Goal: Information Seeking & Learning: Learn about a topic

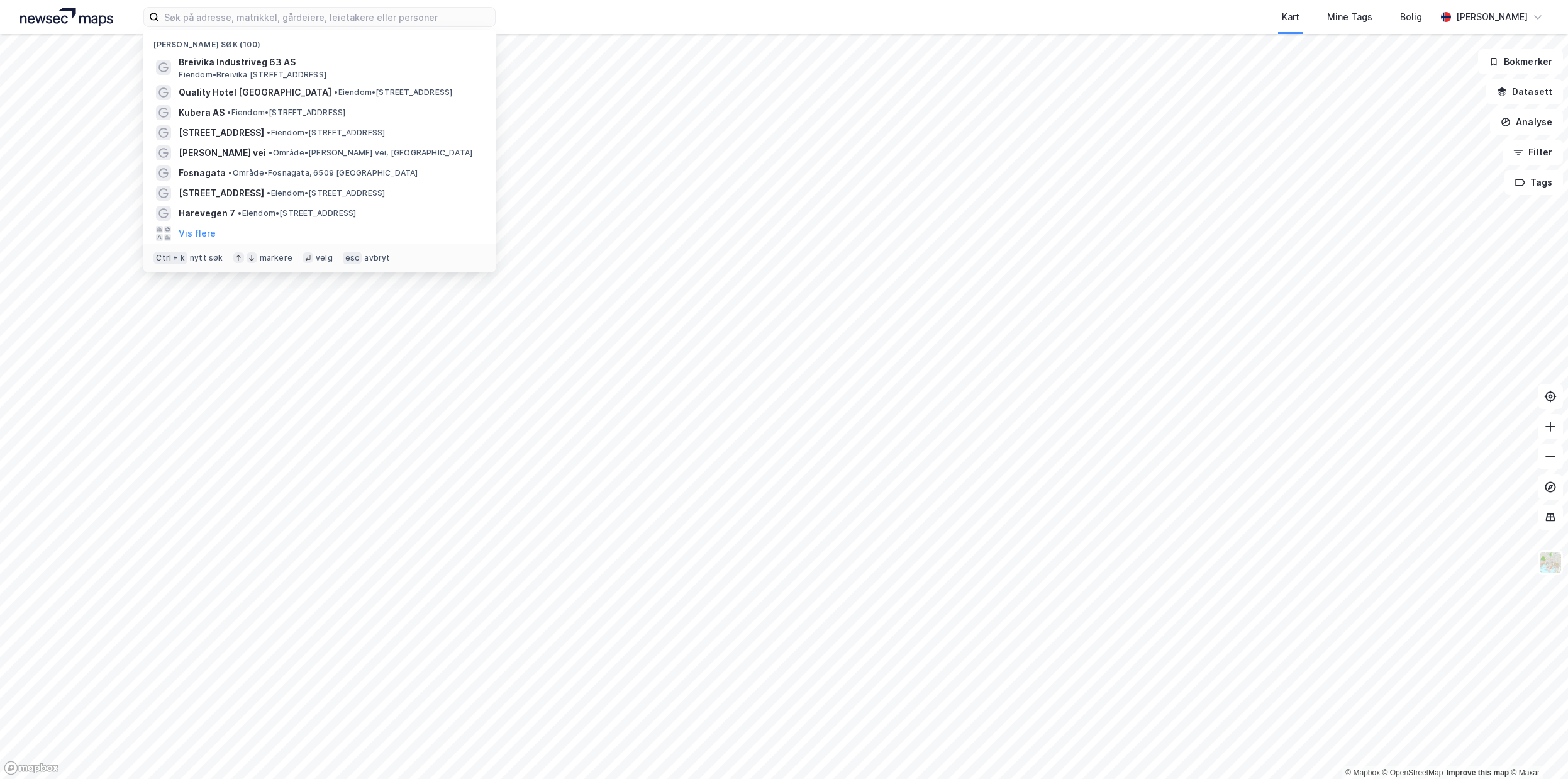
click at [312, 16] on input at bounding box center [326, 17] width 336 height 19
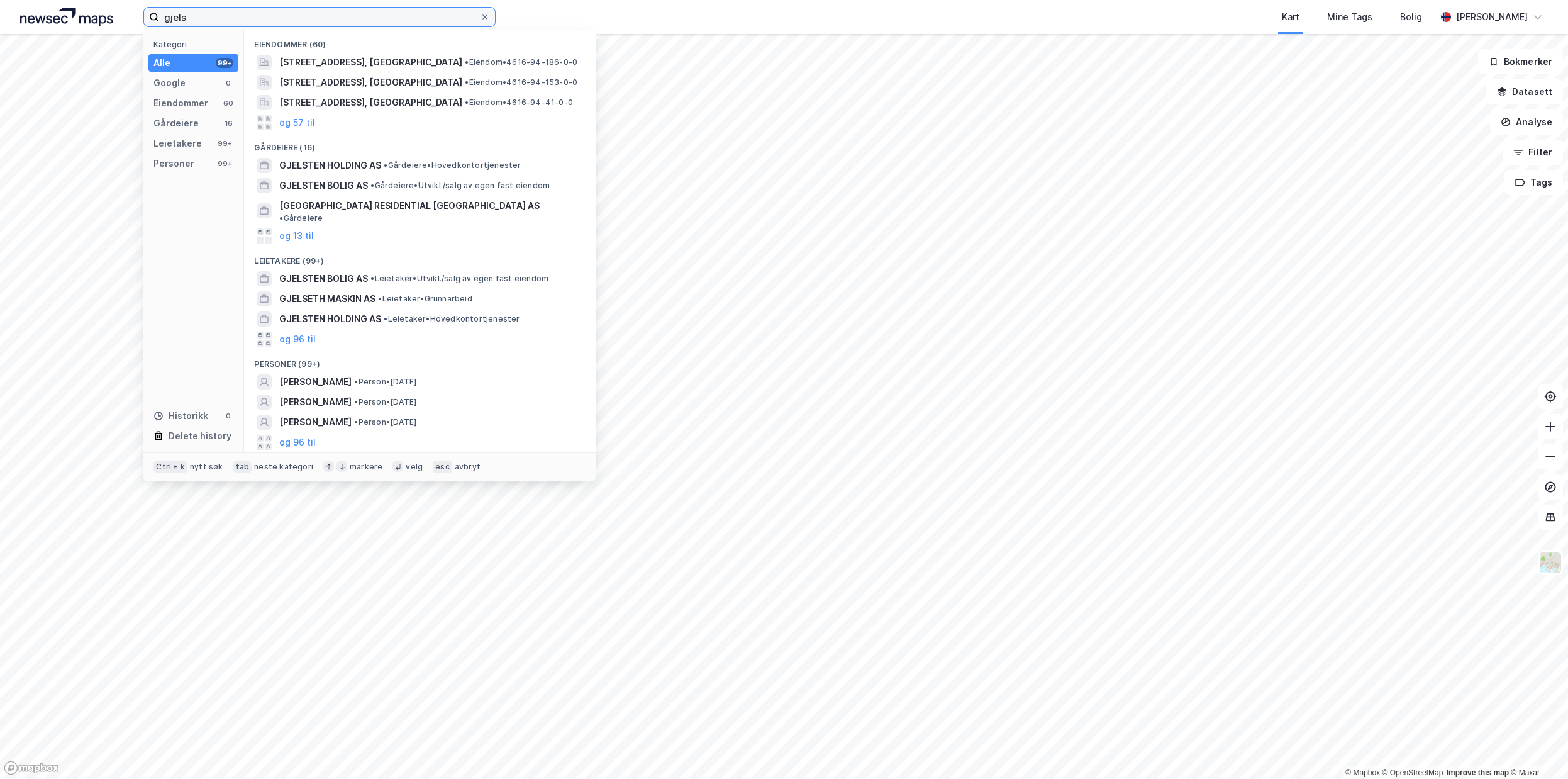
drag, startPoint x: 262, startPoint y: 15, endPoint x: -46, endPoint y: 19, distance: 308.0
click at [159, 19] on input "gjels" at bounding box center [319, 17] width 320 height 19
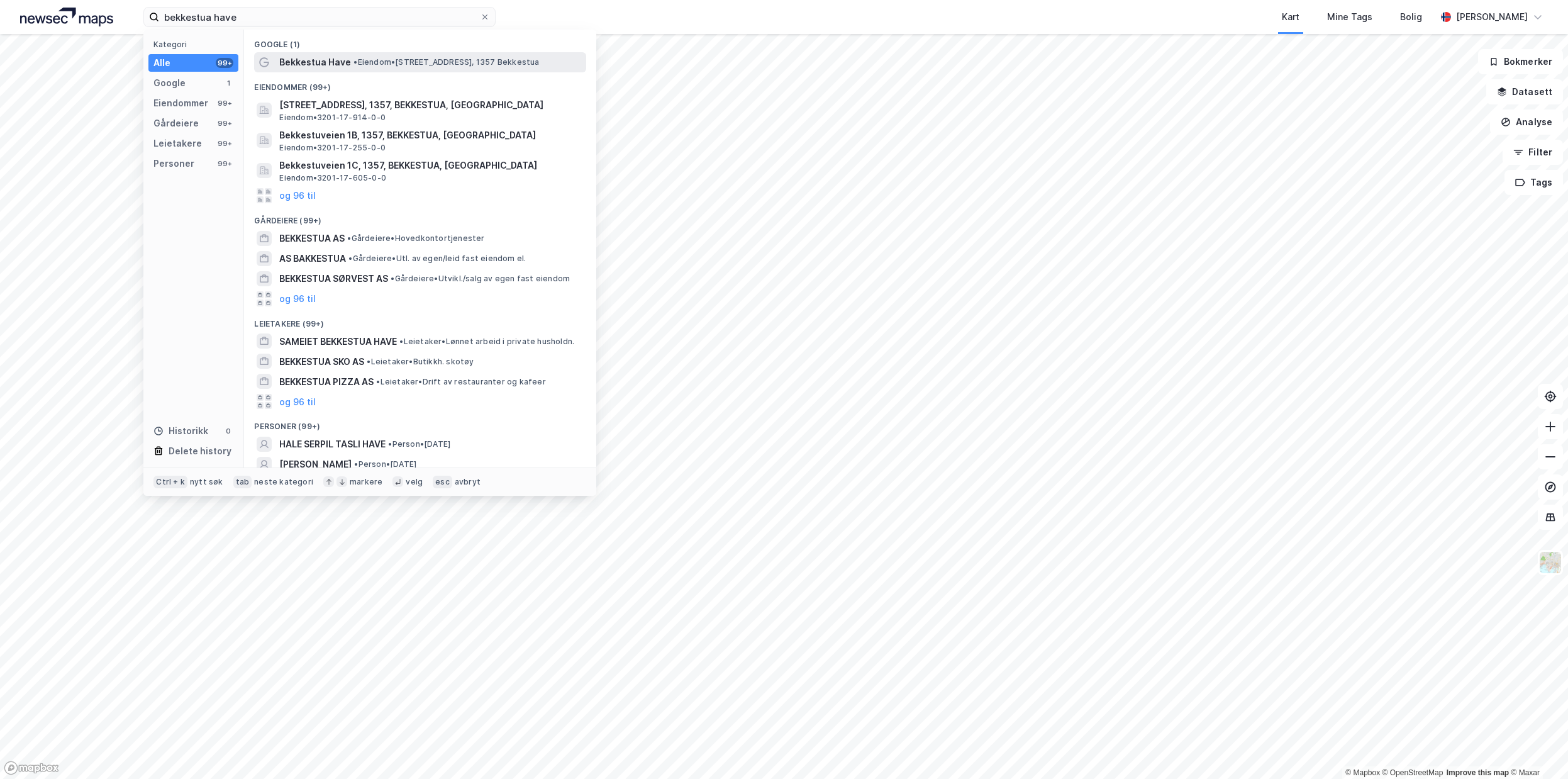
click at [348, 65] on span "Bekkestua Have" at bounding box center [315, 62] width 72 height 15
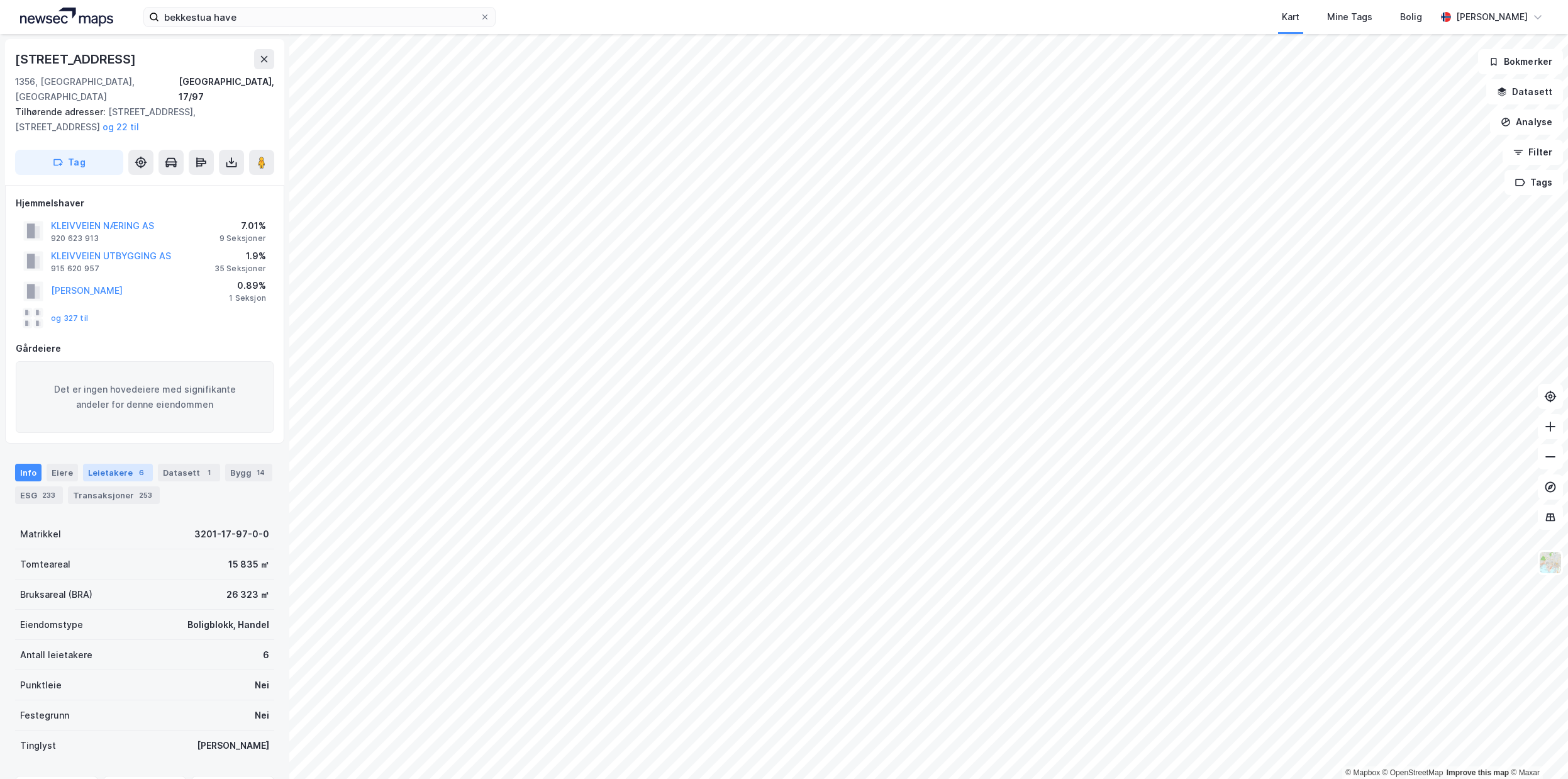
click at [83, 464] on div "Leietakere 6" at bounding box center [118, 473] width 70 height 17
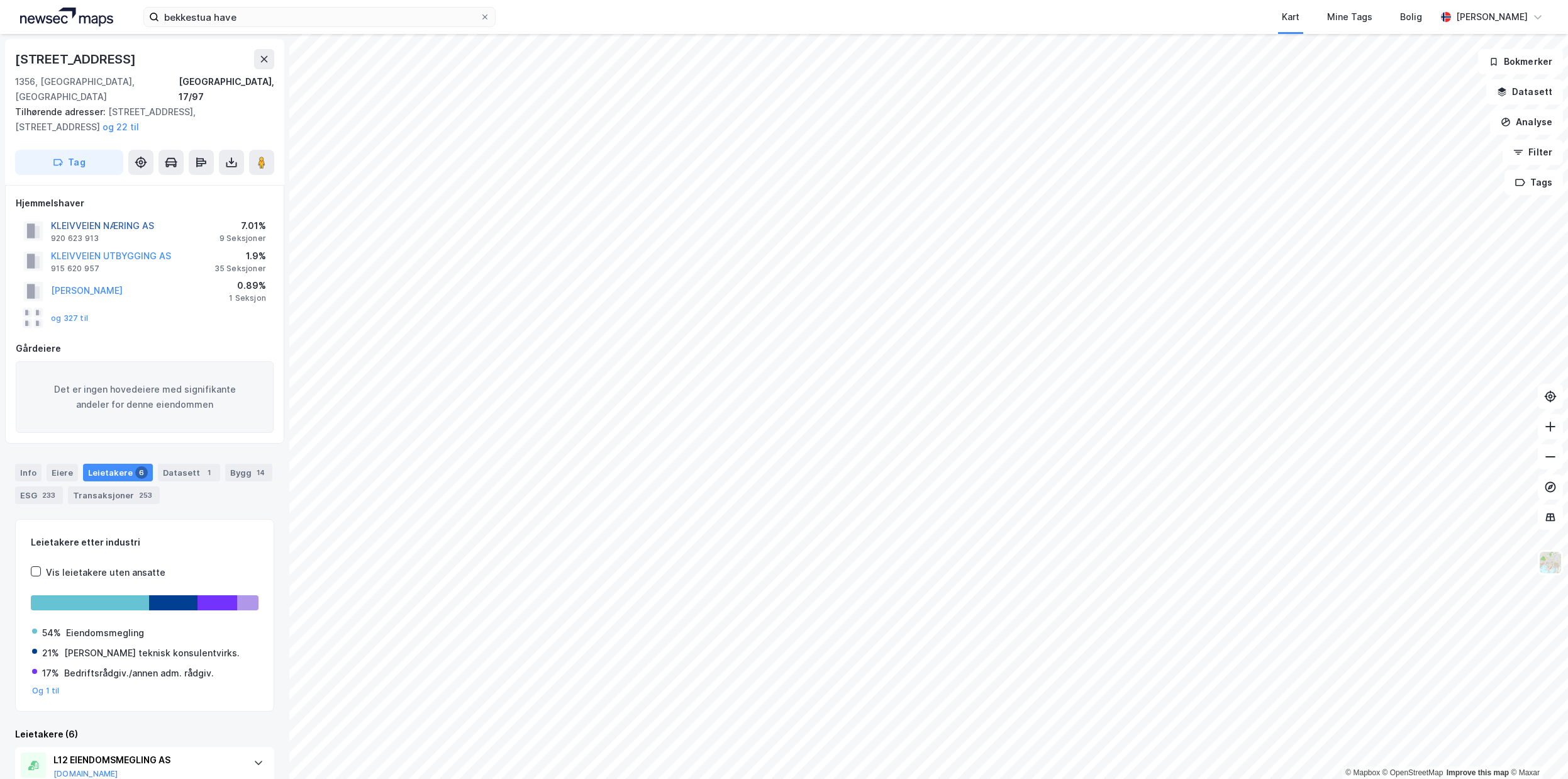
click at [0, 0] on button "KLEIVVEIEN NÆRING AS" at bounding box center [0, 0] width 0 height 0
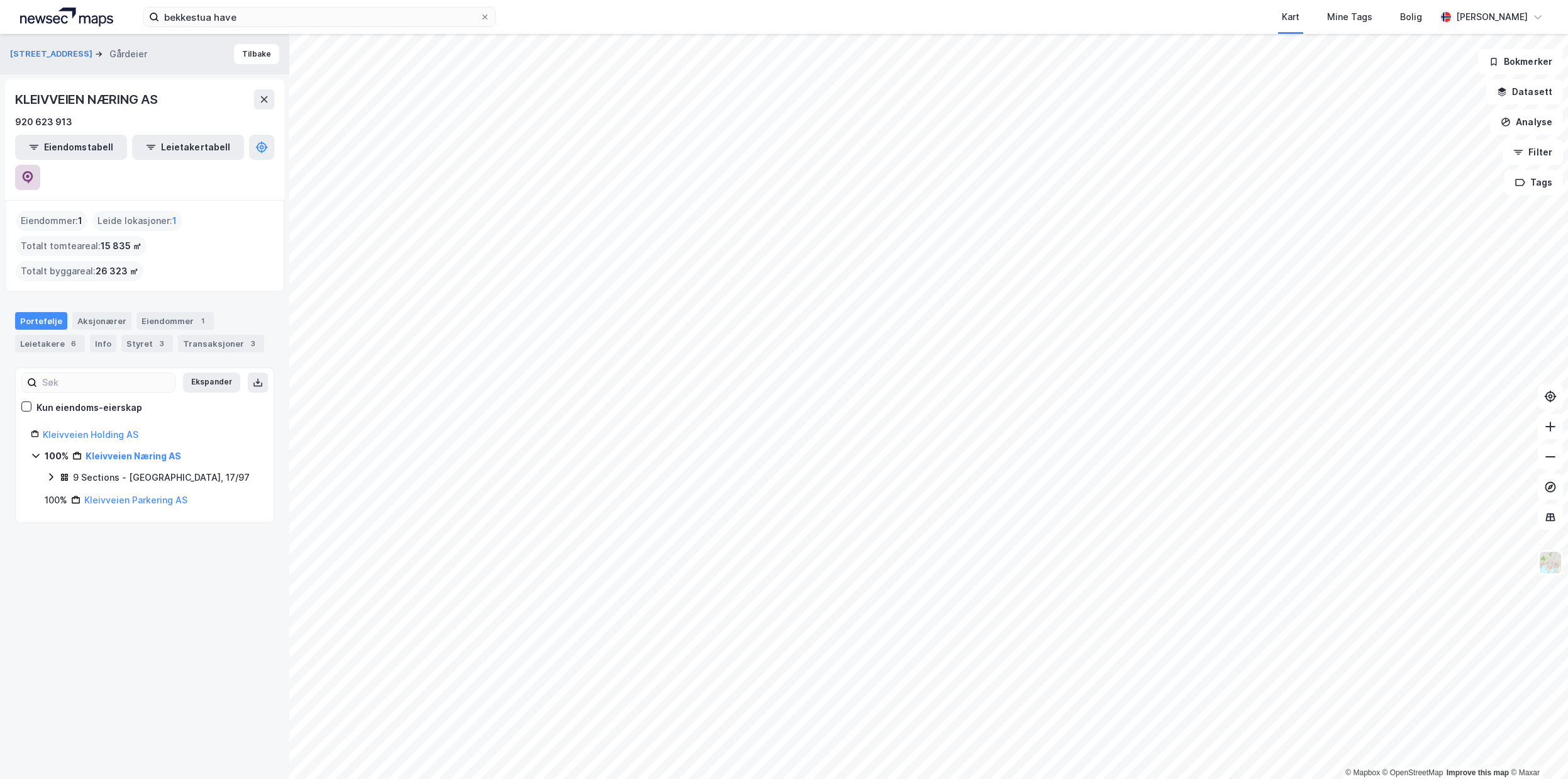
click at [34, 171] on icon at bounding box center [27, 177] width 12 height 12
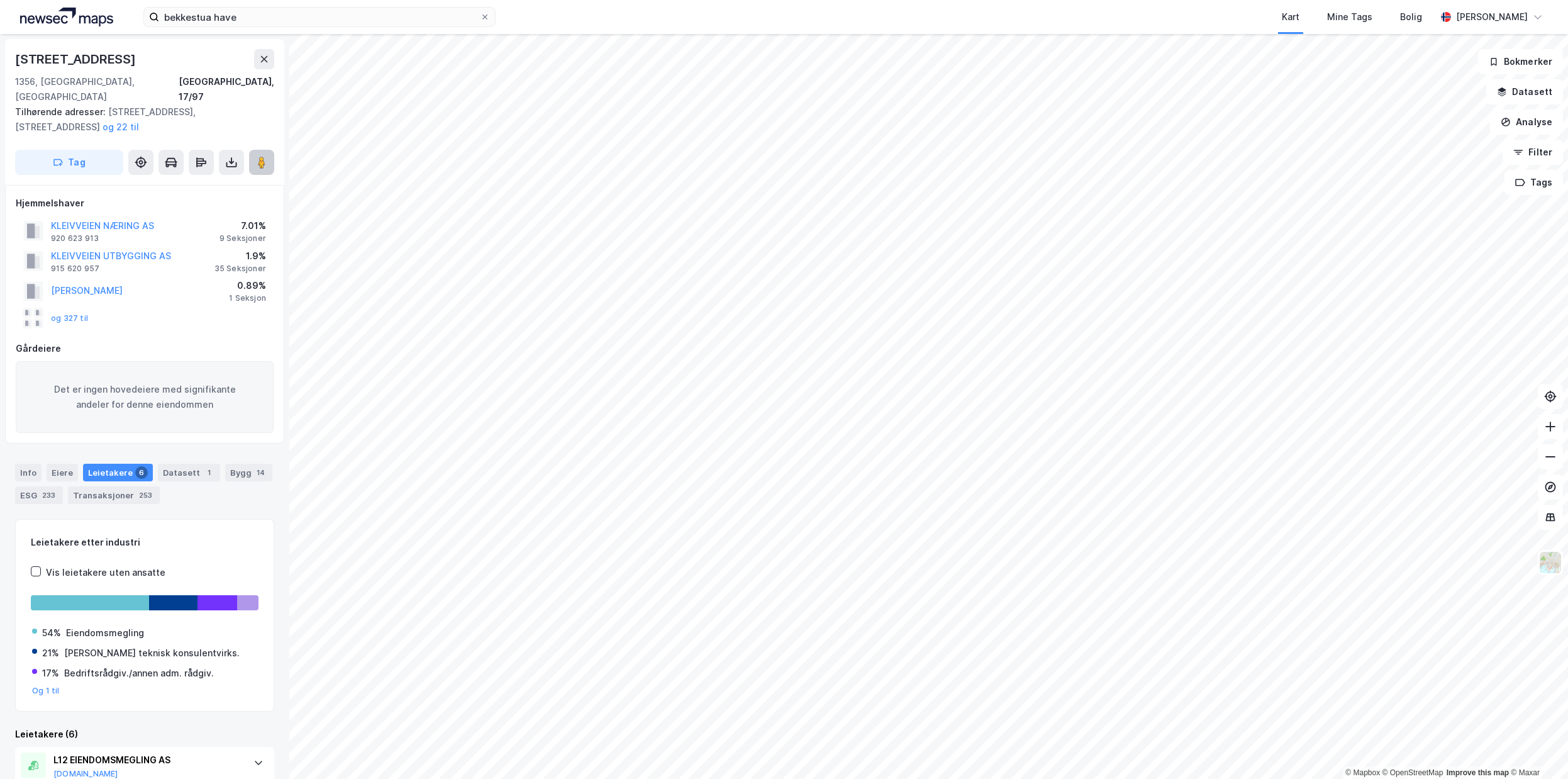
click at [265, 156] on icon at bounding box center [261, 162] width 12 height 12
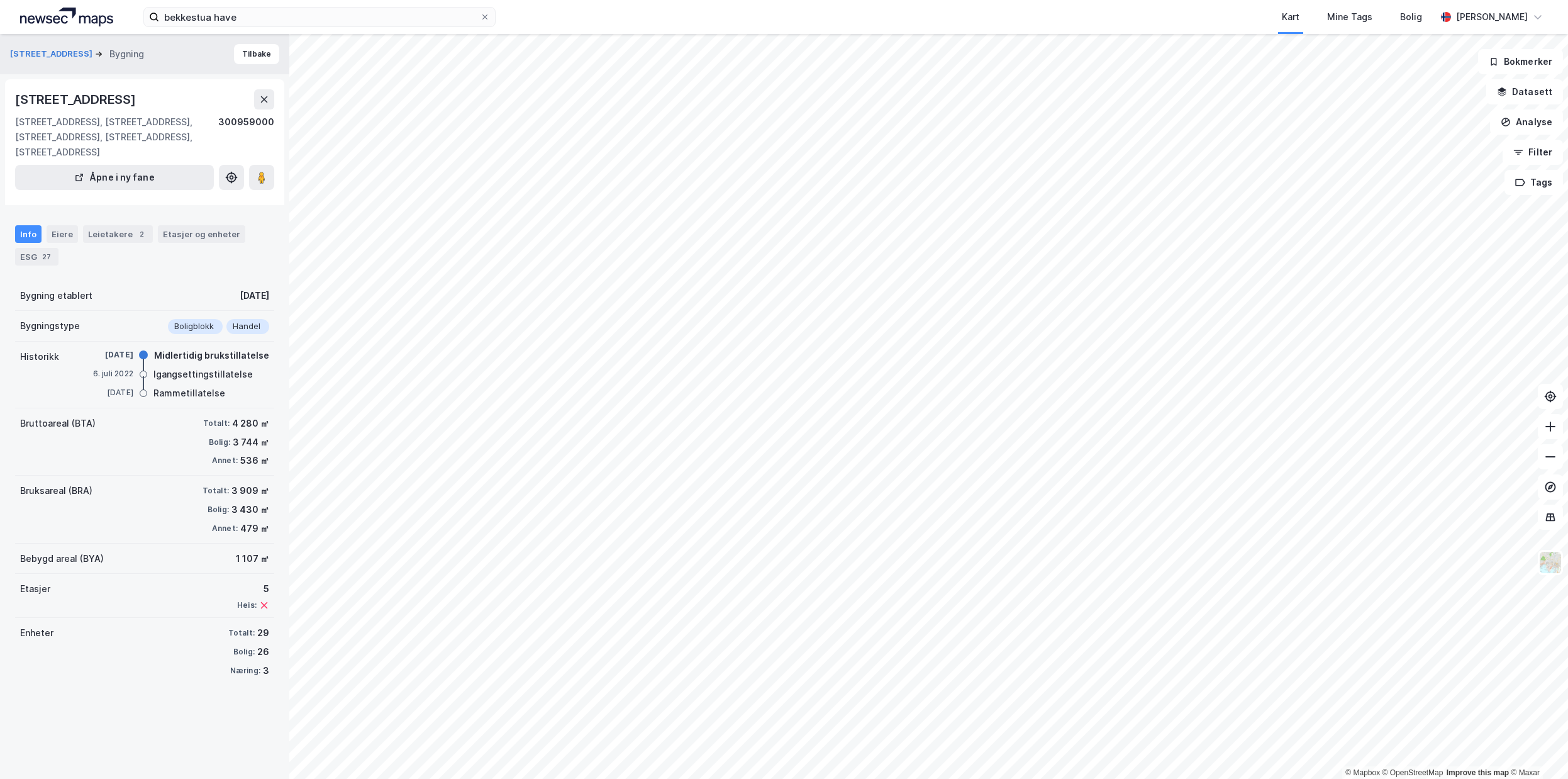
click at [105, 245] on div "Info Eiere Leietakere 2 Etasjer og enheter ESG 27" at bounding box center [144, 240] width 289 height 60
click at [103, 243] on div "Leietakere 2" at bounding box center [118, 234] width 70 height 17
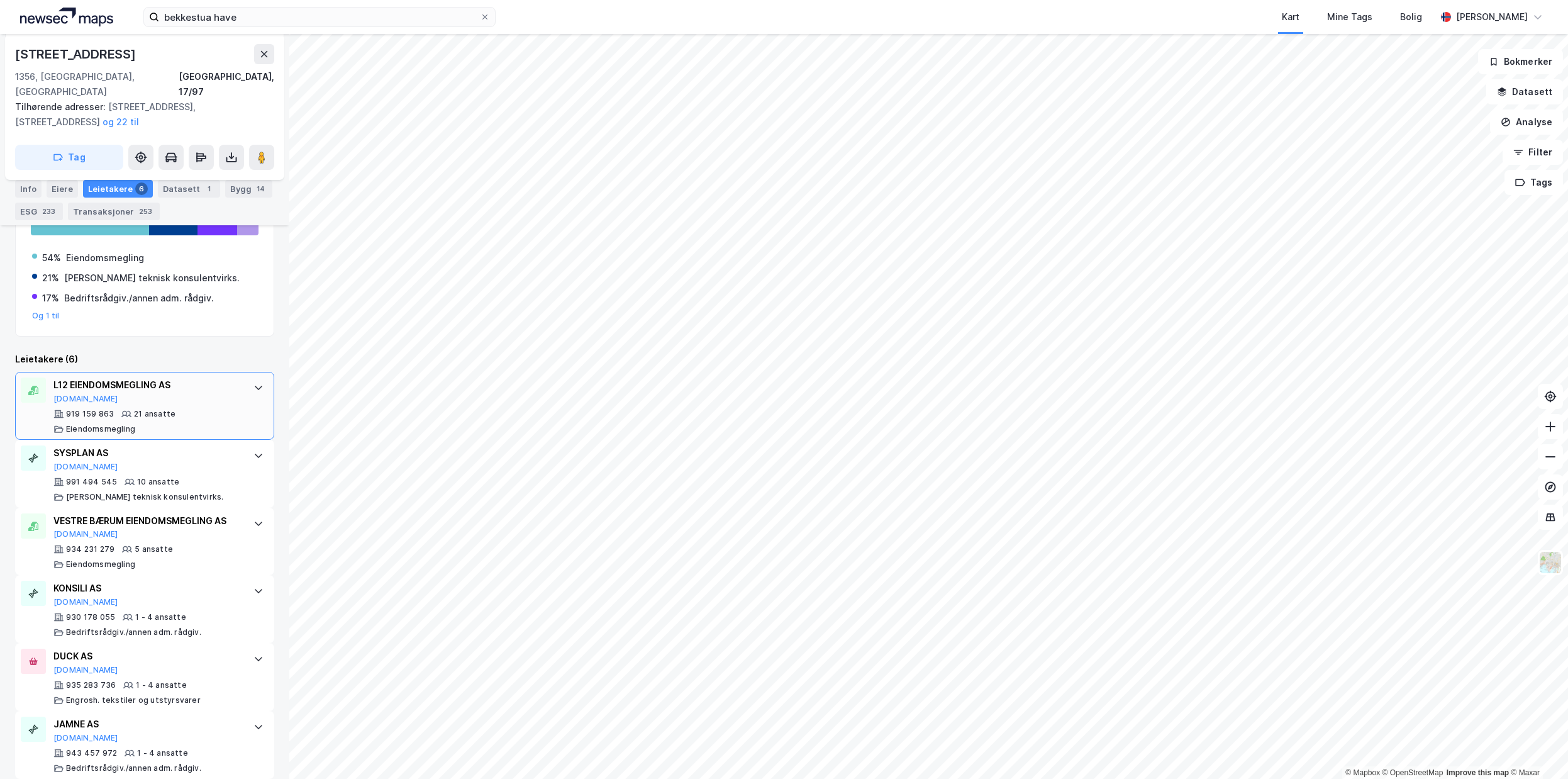
scroll to position [376, 0]
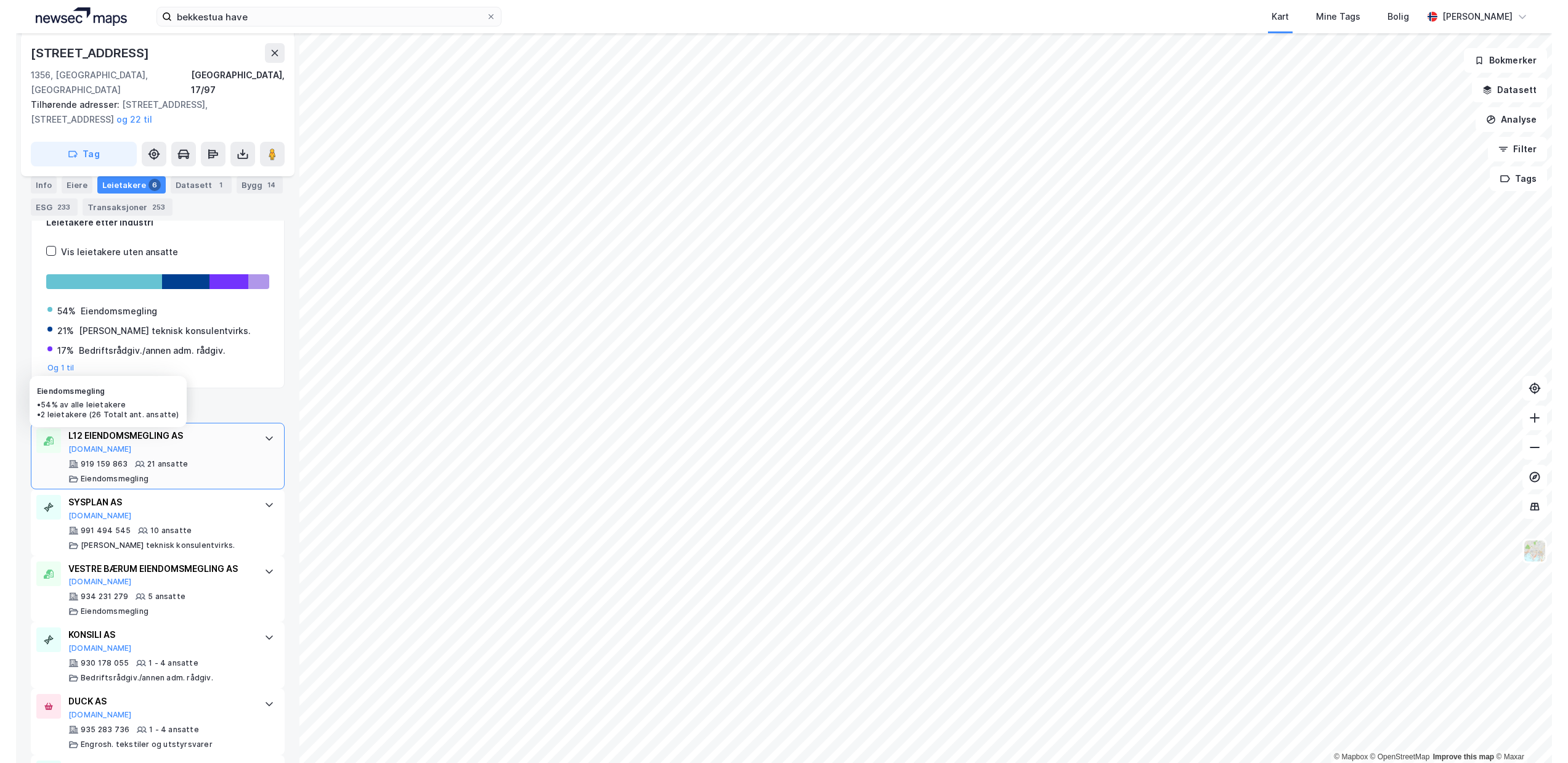
scroll to position [310, 0]
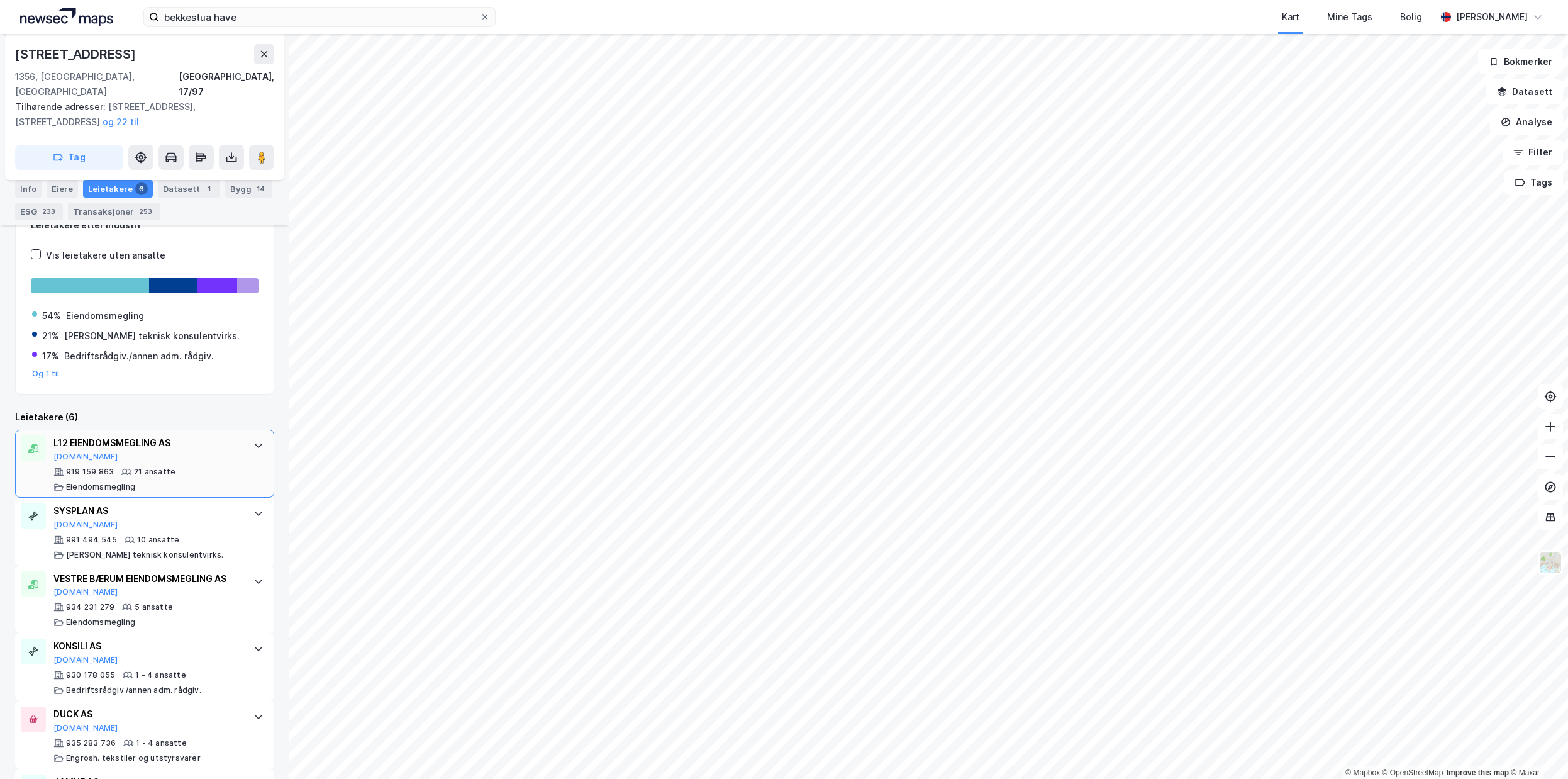
click at [244, 434] on div "L12 EIENDOMSMEGLING AS [DOMAIN_NAME] 919 159 863 21 ansatte Eiendomsmegling" at bounding box center [144, 463] width 259 height 68
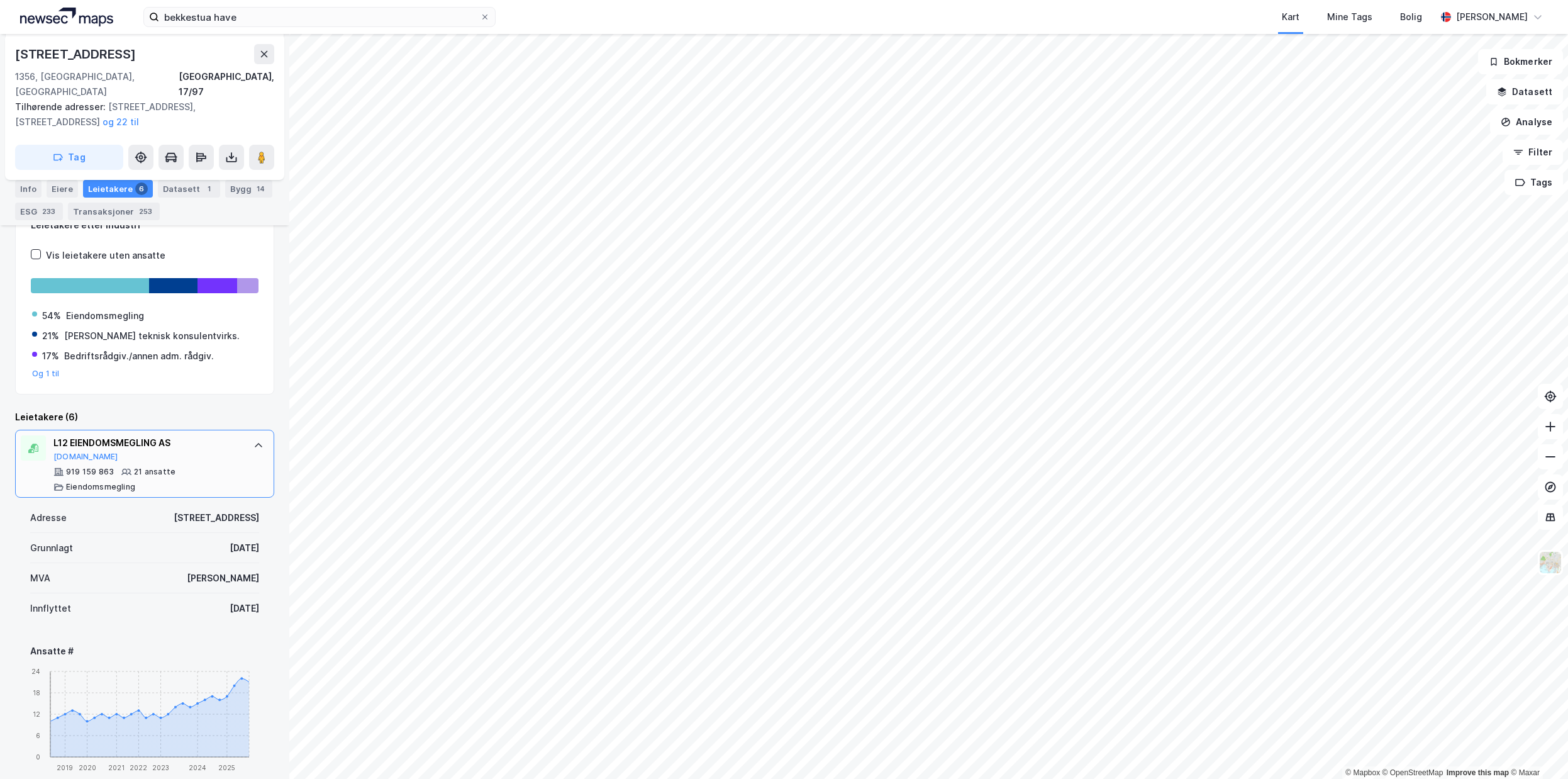
click at [243, 434] on div "L12 EIENDOMSMEGLING AS [DOMAIN_NAME] 919 159 863 21 ansatte Eiendomsmegling" at bounding box center [144, 463] width 259 height 68
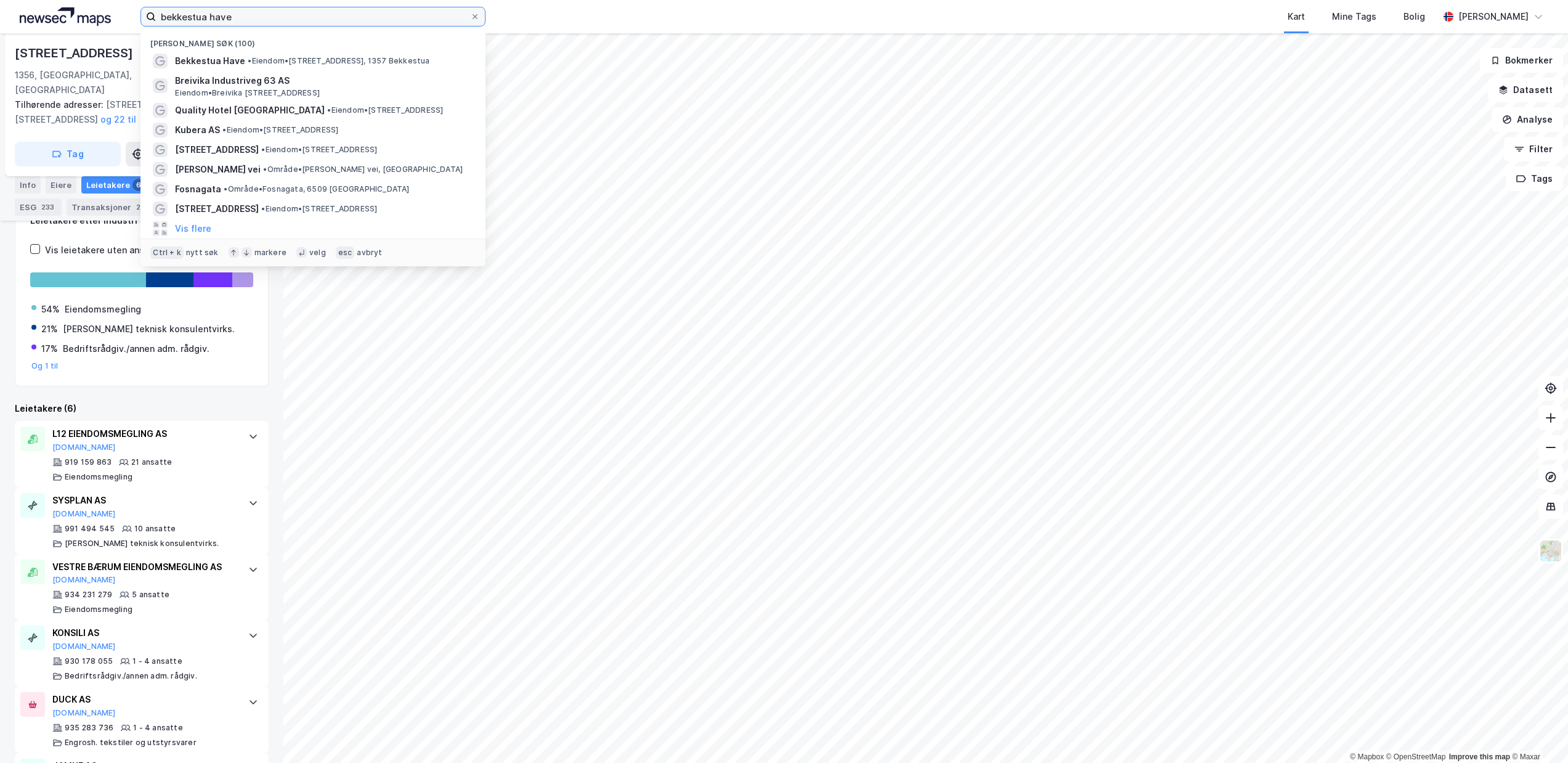
drag, startPoint x: 371, startPoint y: 15, endPoint x: -45, endPoint y: 31, distance: 416.3
click at [156, 26] on input "bekkestua have" at bounding box center [312, 17] width 314 height 19
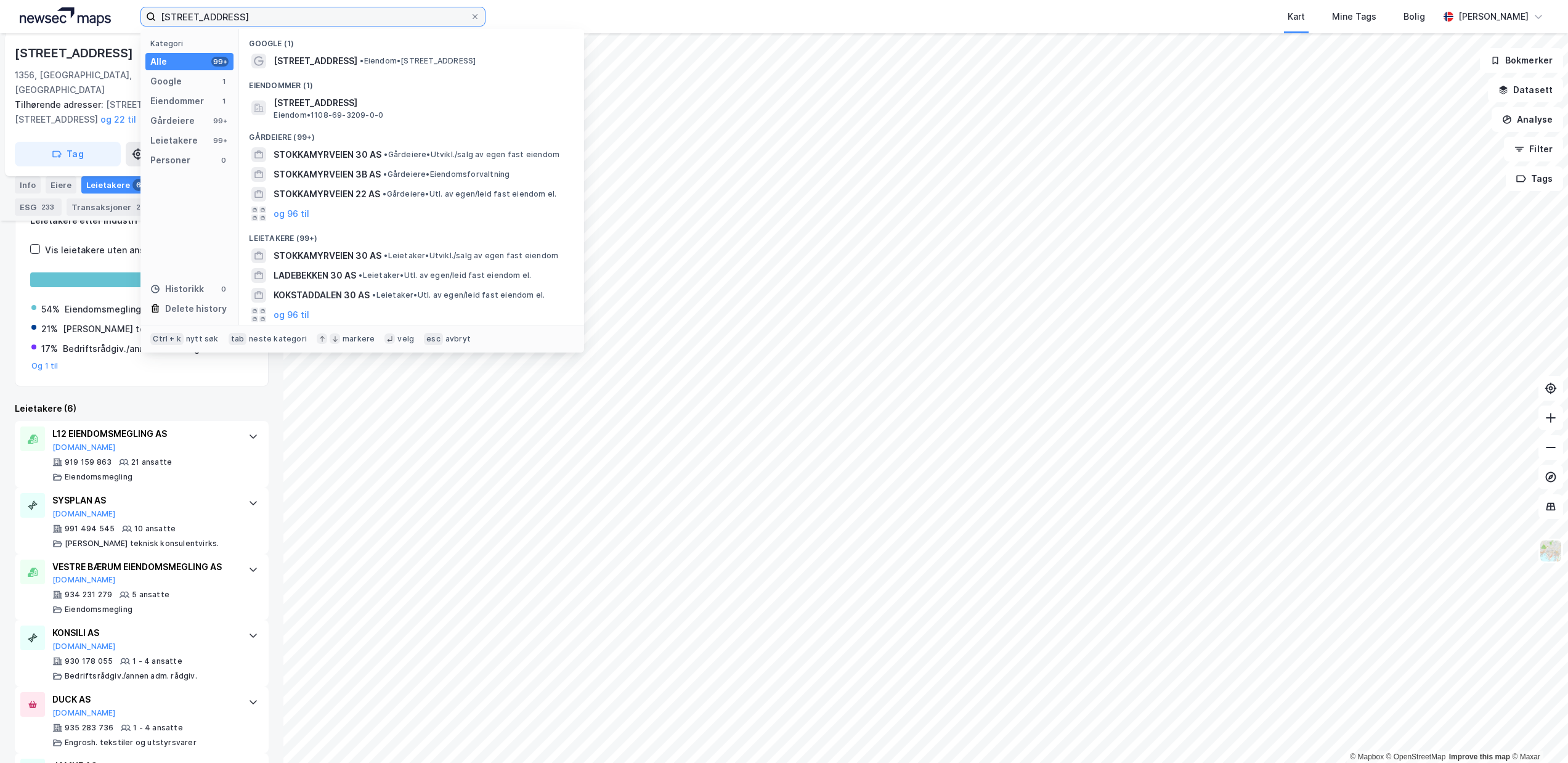
type input "[STREET_ADDRESS]"
click at [525, 75] on div "Eiendommer (1)" at bounding box center [411, 82] width 345 height 22
click at [515, 68] on div "[STREET_ADDRESS] • Eiendom • [STREET_ADDRESS]" at bounding box center [411, 61] width 325 height 20
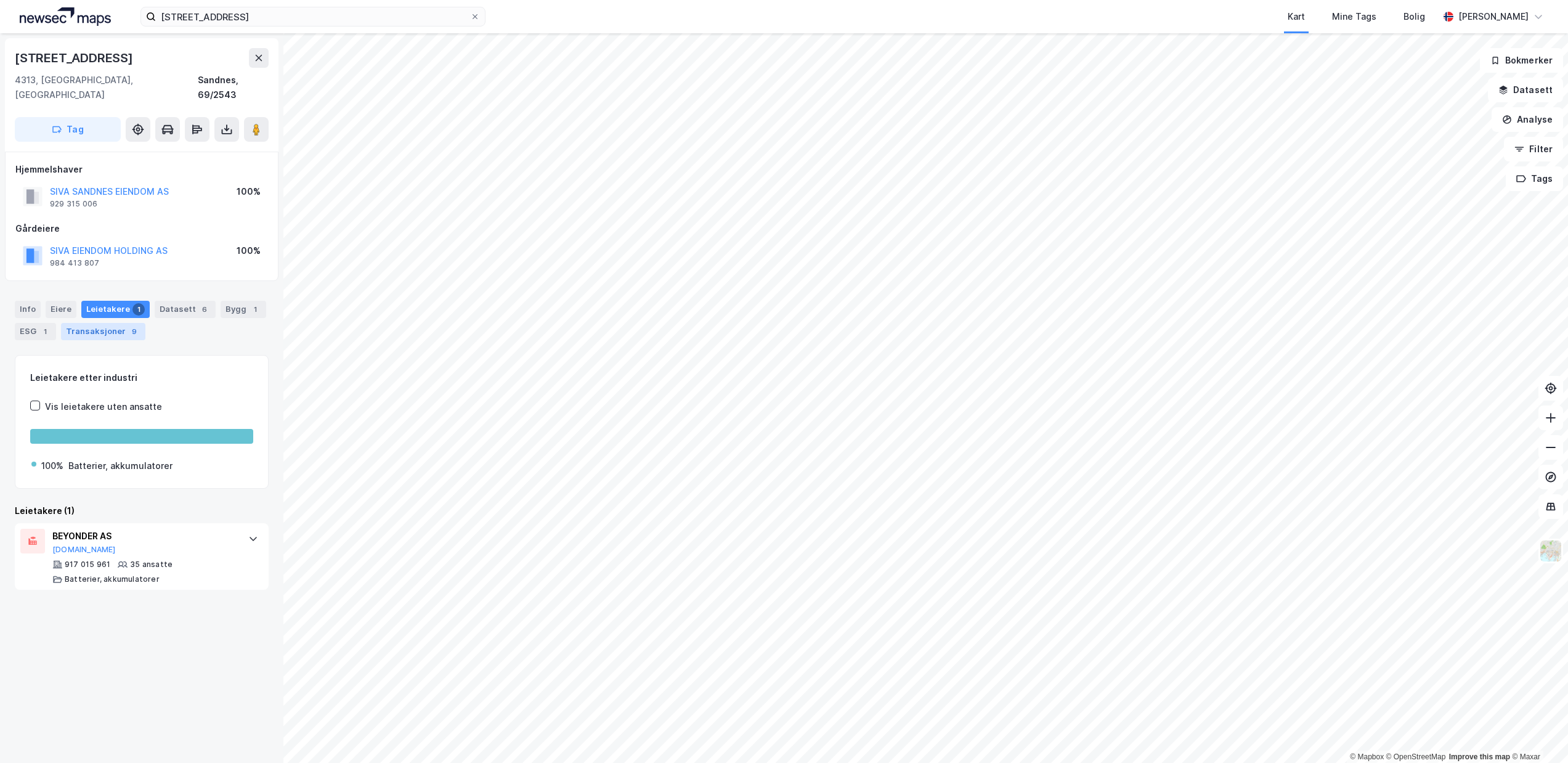
click at [133, 323] on div "Transaksjoner 9" at bounding box center [103, 332] width 84 height 17
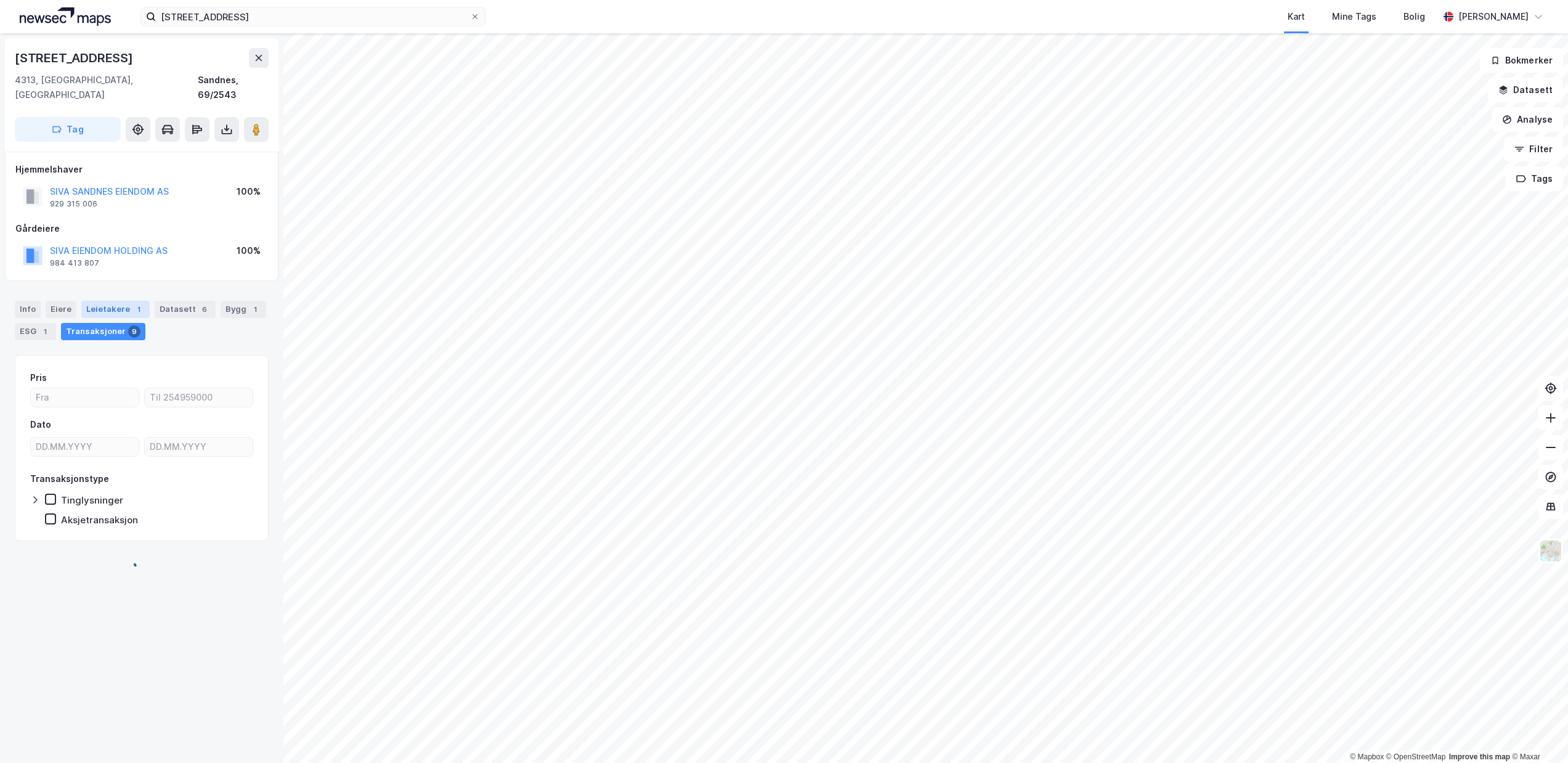
click at [113, 301] on div "Leietakere 1" at bounding box center [115, 309] width 68 height 17
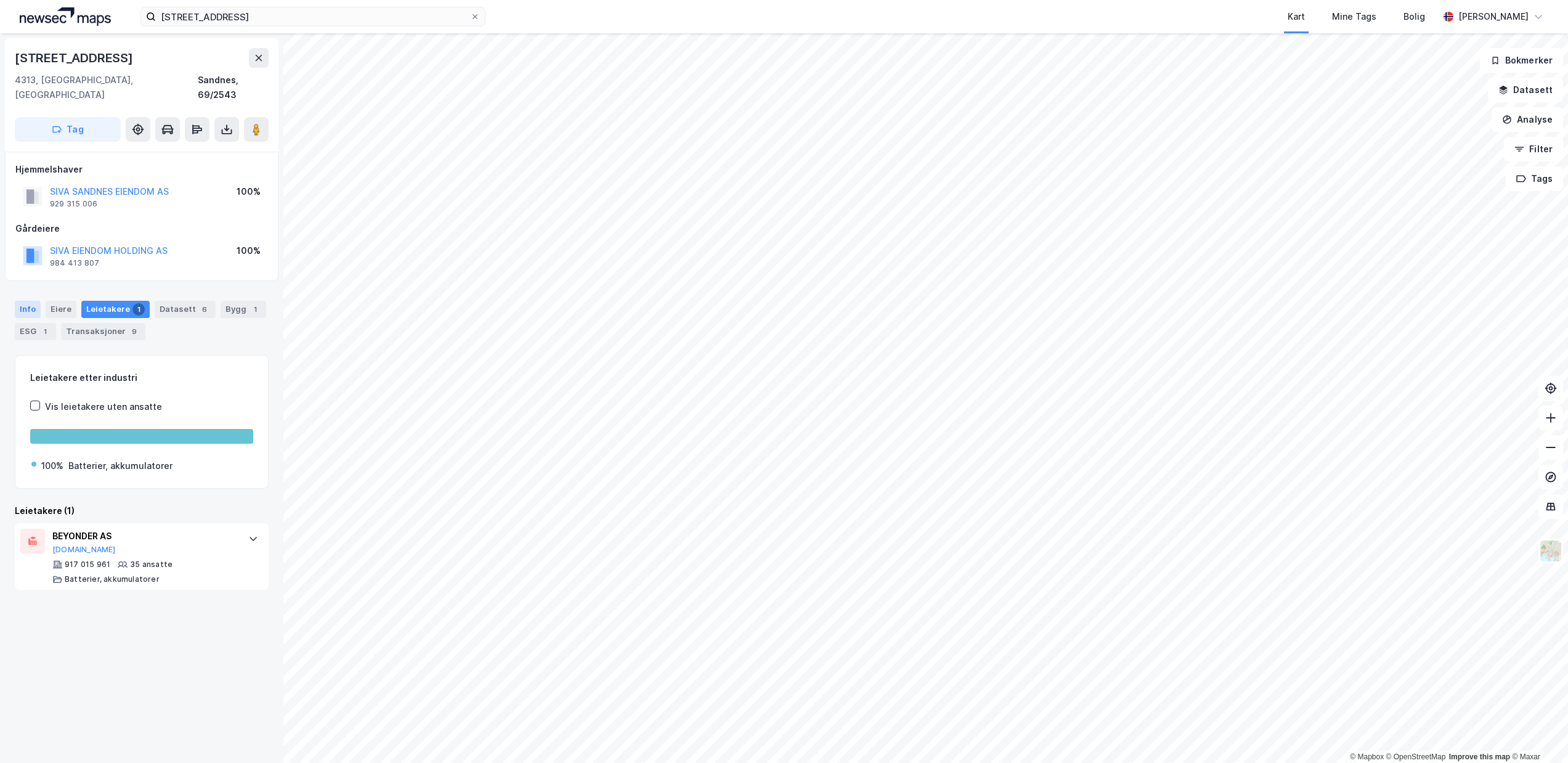
click at [20, 301] on div "Info" at bounding box center [28, 309] width 26 height 17
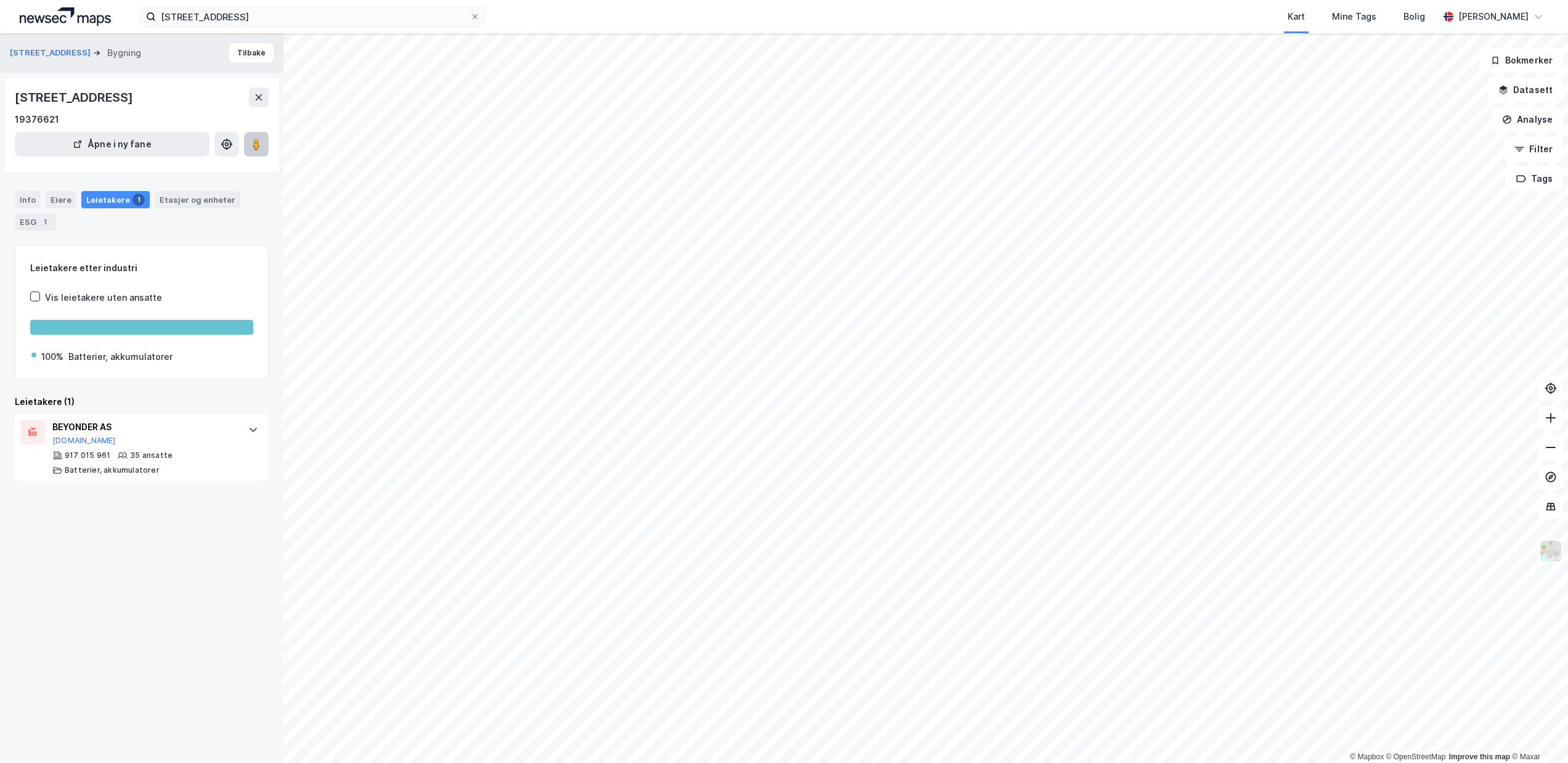
click at [261, 146] on icon at bounding box center [256, 143] width 12 height 12
